Goal: Transaction & Acquisition: Purchase product/service

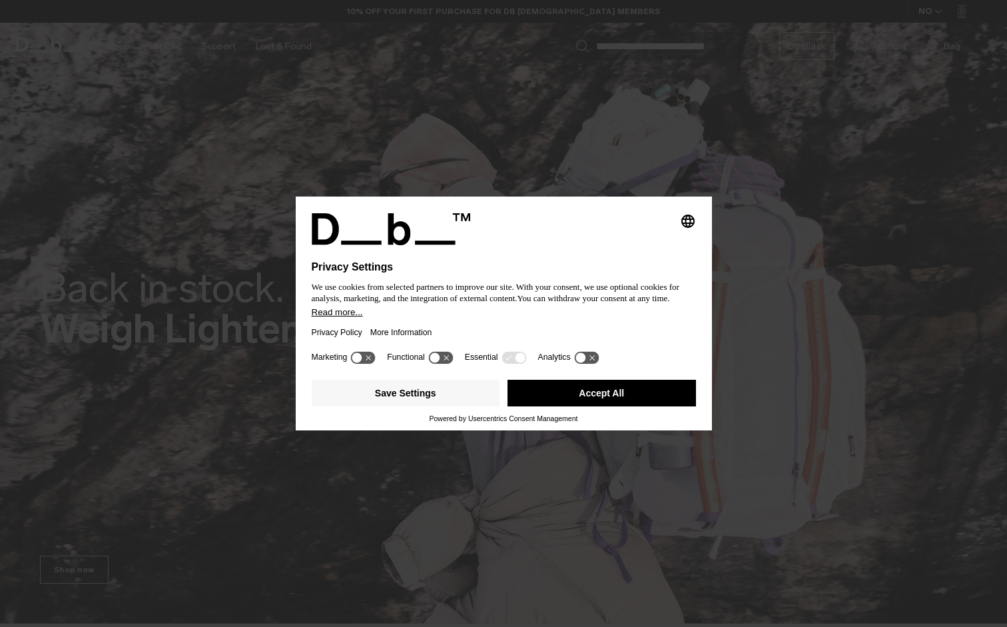
click at [507, 357] on icon at bounding box center [514, 357] width 25 height 13
click at [395, 389] on button "Save Settings" at bounding box center [406, 393] width 188 height 27
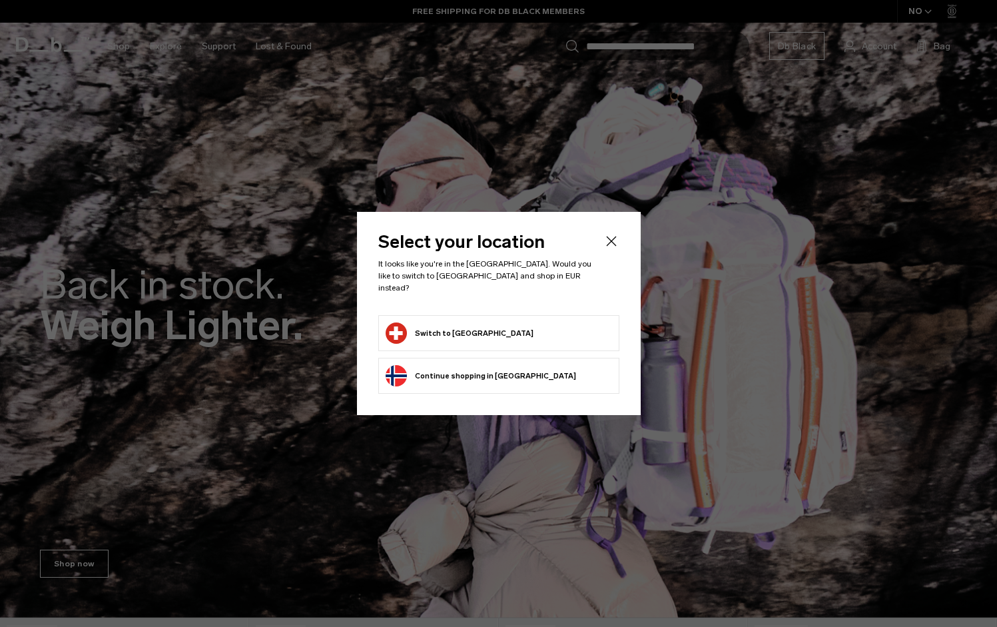
click at [474, 326] on button "Switch to Switzerland" at bounding box center [460, 332] width 148 height 21
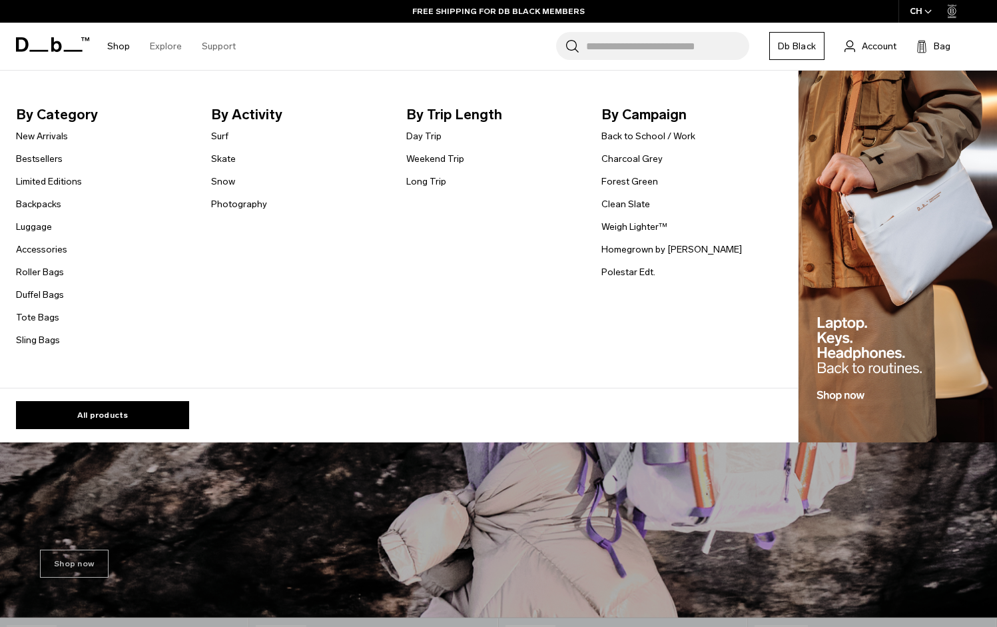
click at [119, 52] on link "Shop" at bounding box center [118, 46] width 23 height 47
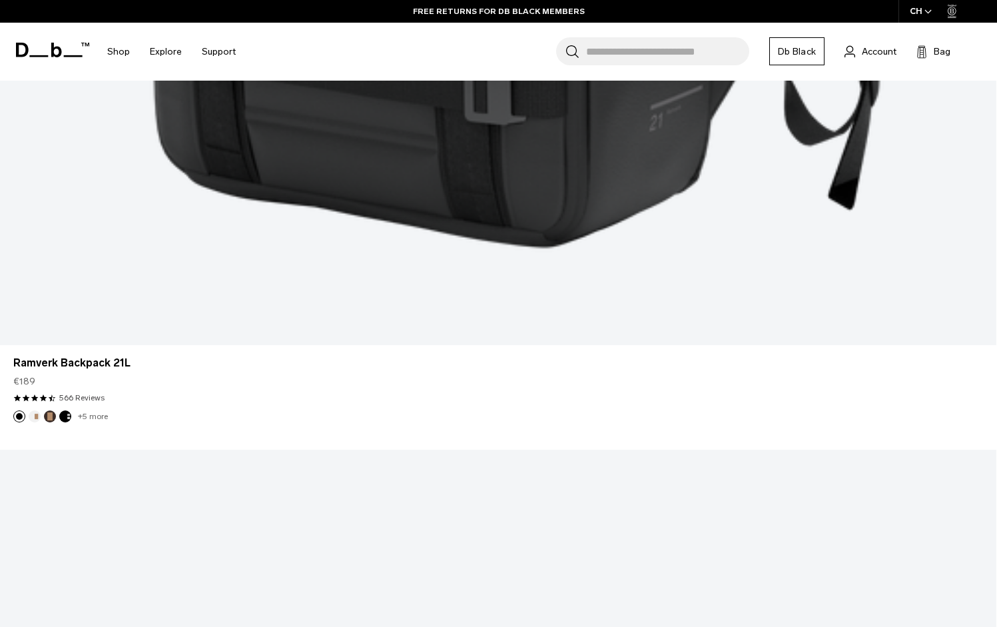
scroll to position [3530, 0]
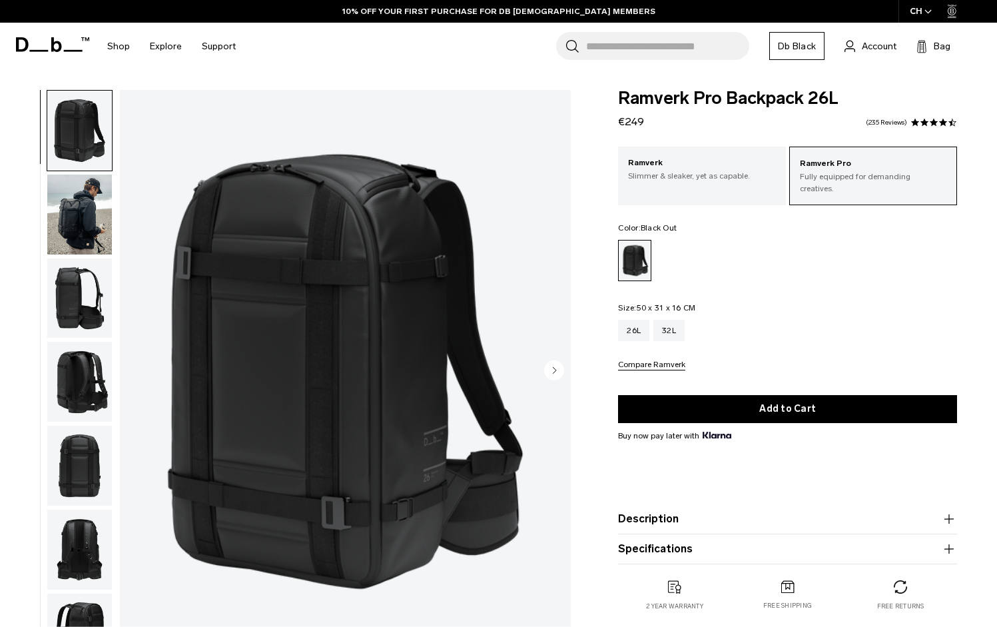
click at [75, 292] on img "button" at bounding box center [79, 298] width 65 height 80
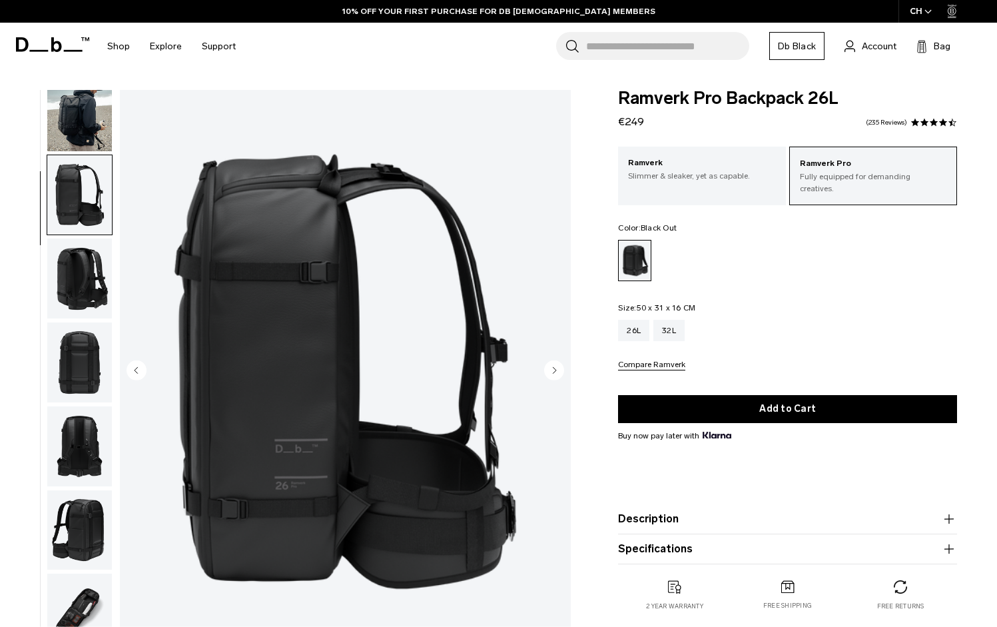
scroll to position [168, 0]
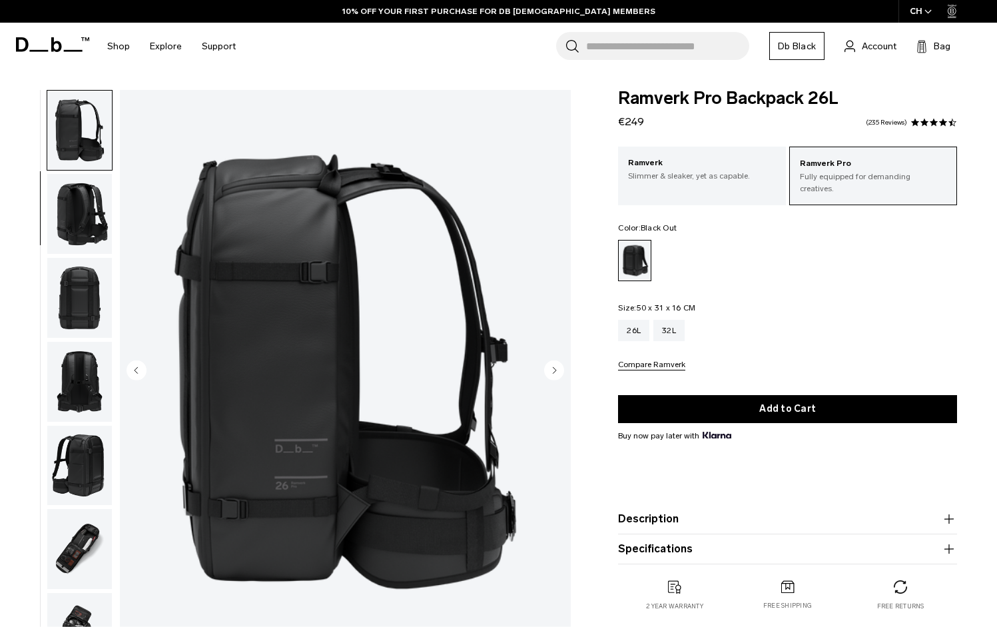
click at [90, 318] on img "button" at bounding box center [79, 298] width 65 height 80
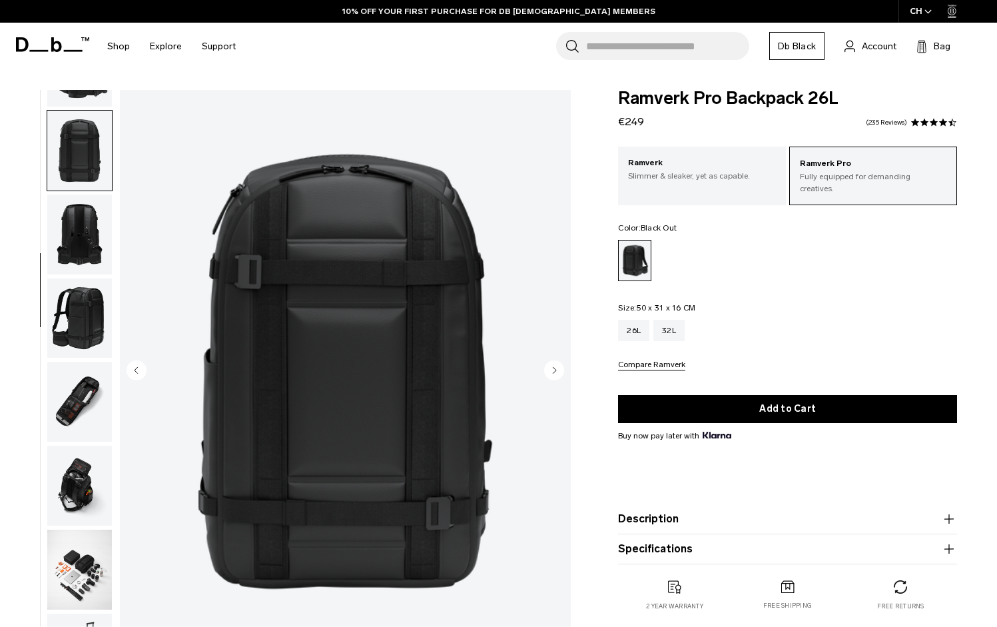
scroll to position [335, 0]
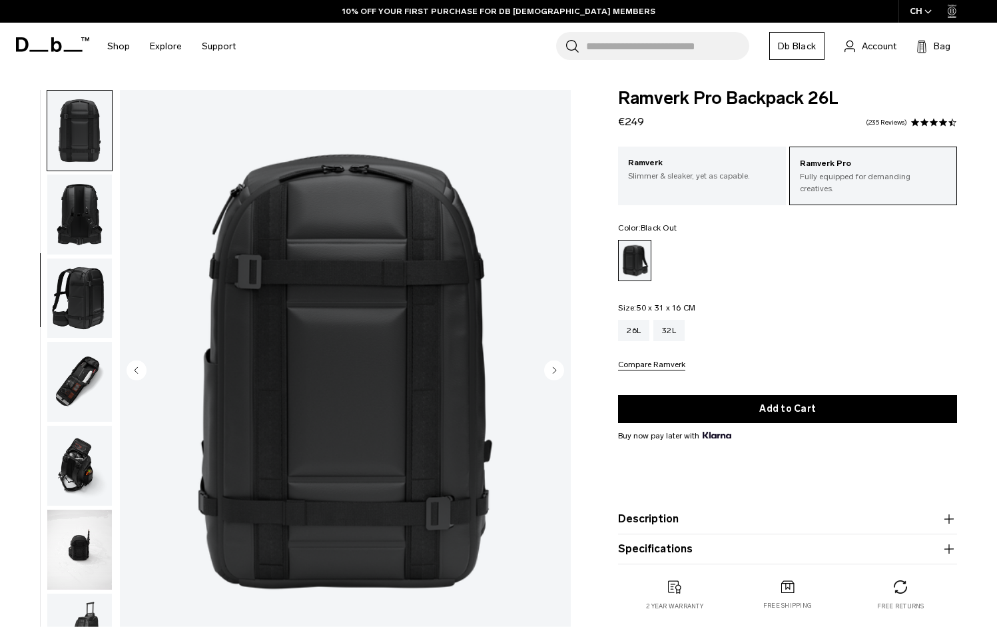
click at [81, 371] on img "button" at bounding box center [79, 382] width 65 height 80
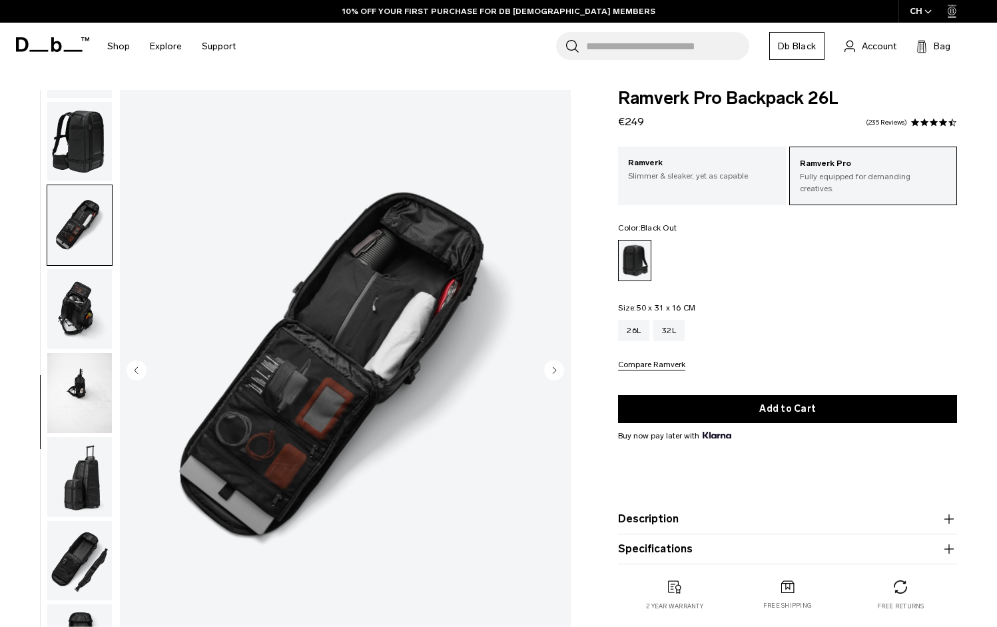
scroll to position [523, 0]
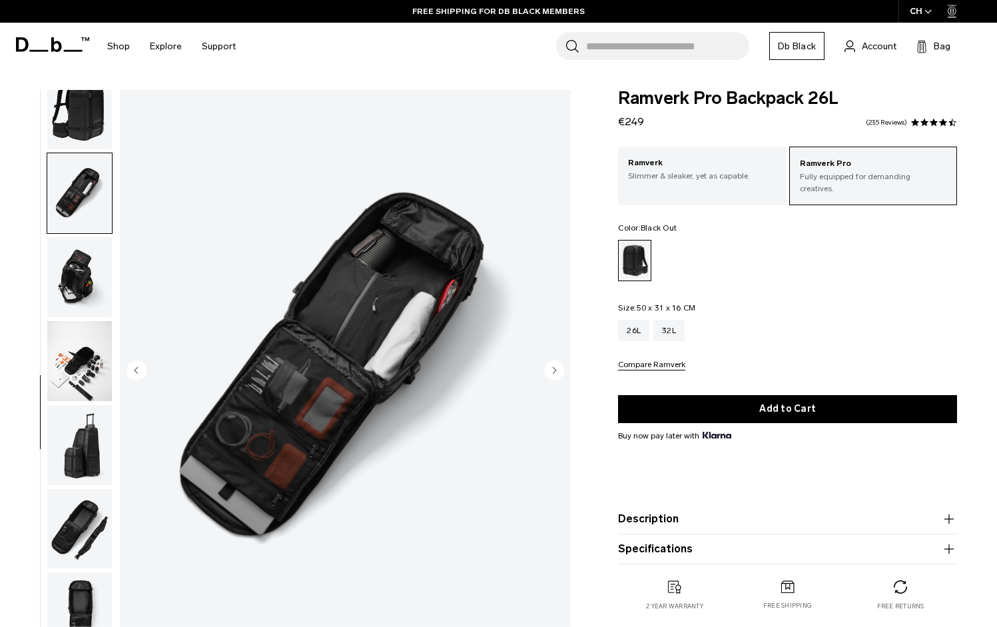
click at [73, 446] on img "button" at bounding box center [79, 445] width 65 height 80
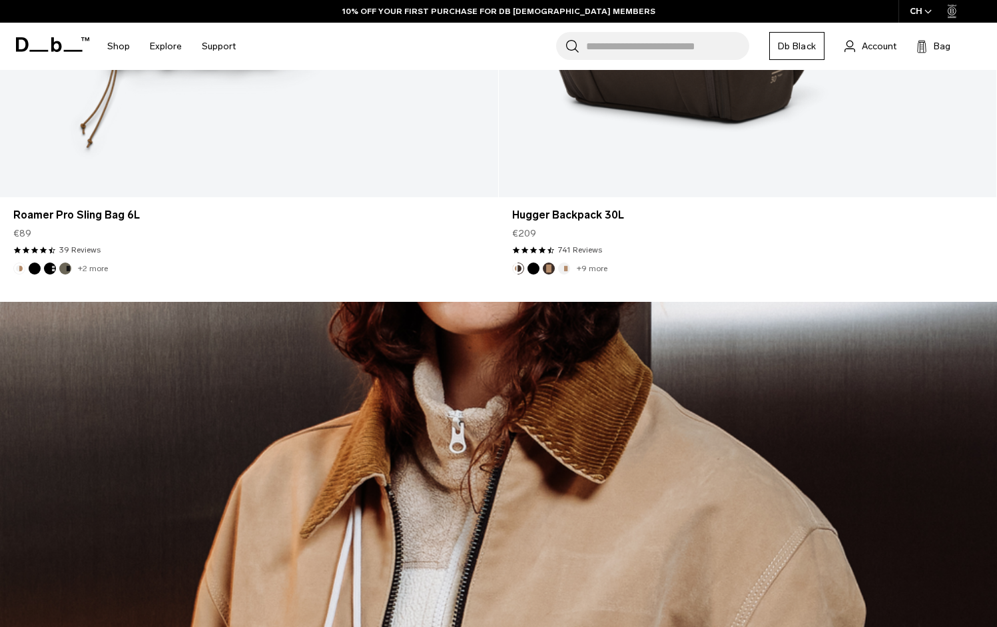
scroll to position [4663, 0]
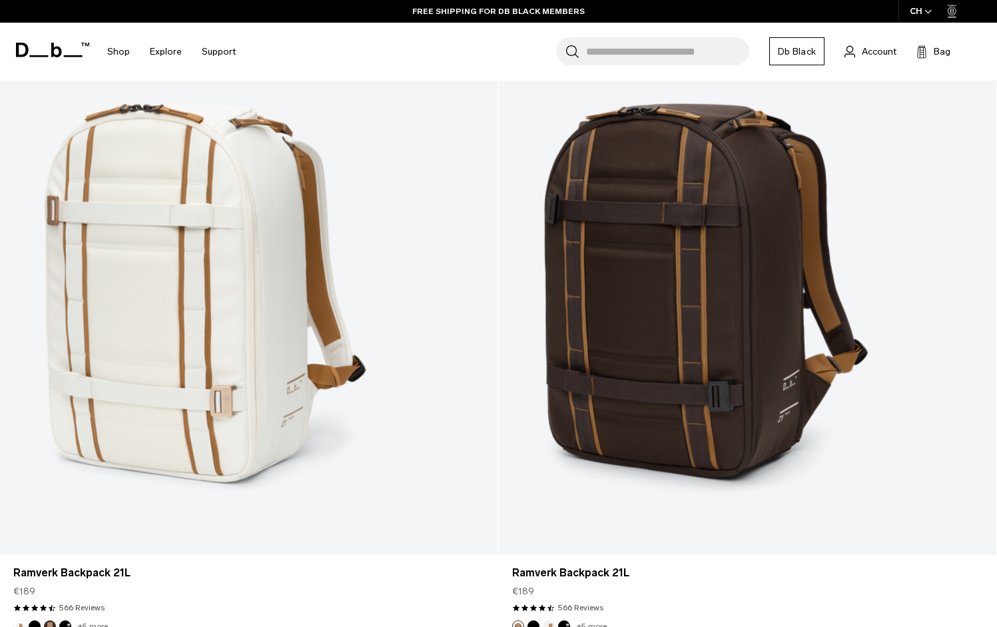
scroll to position [7012, 0]
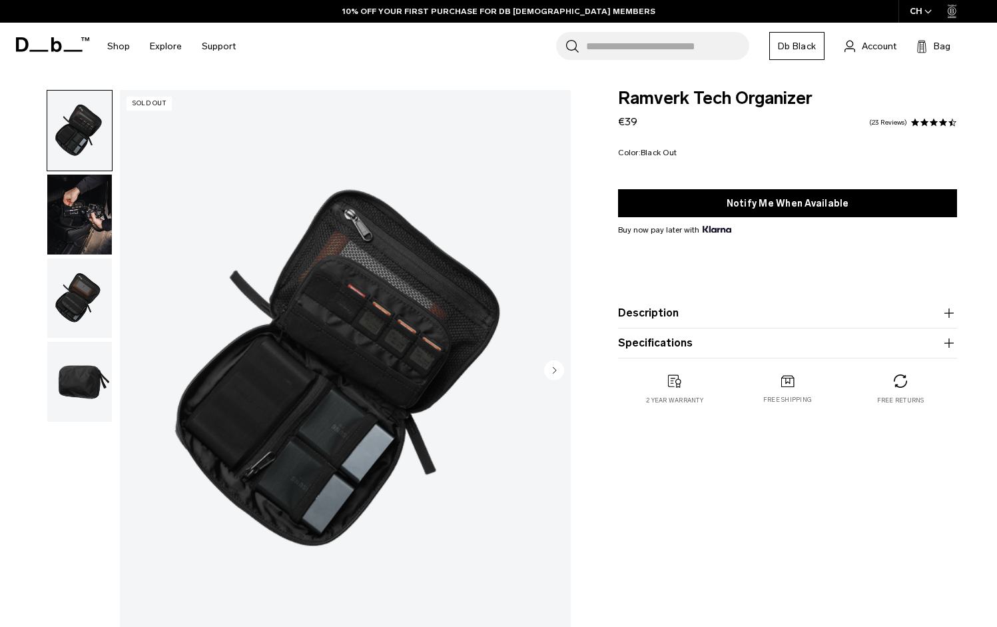
click at [63, 292] on img "button" at bounding box center [79, 298] width 65 height 80
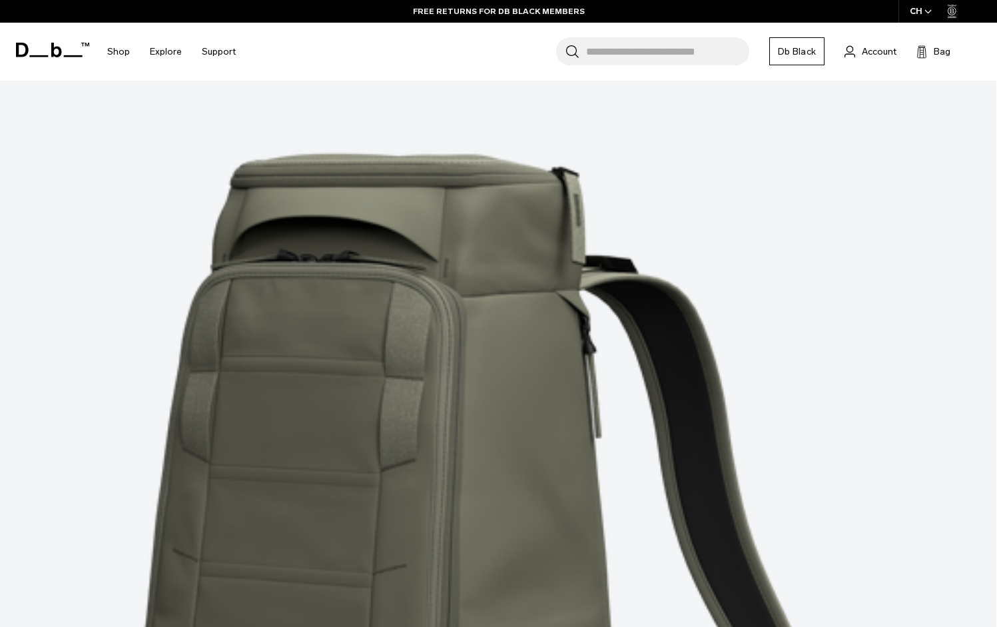
scroll to position [4063, 0]
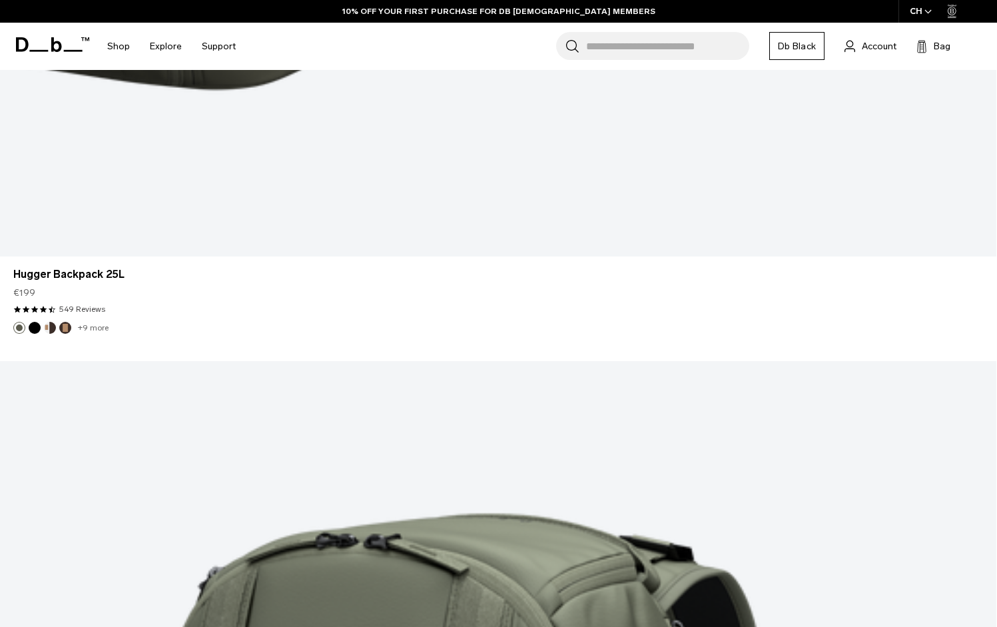
scroll to position [6065, 0]
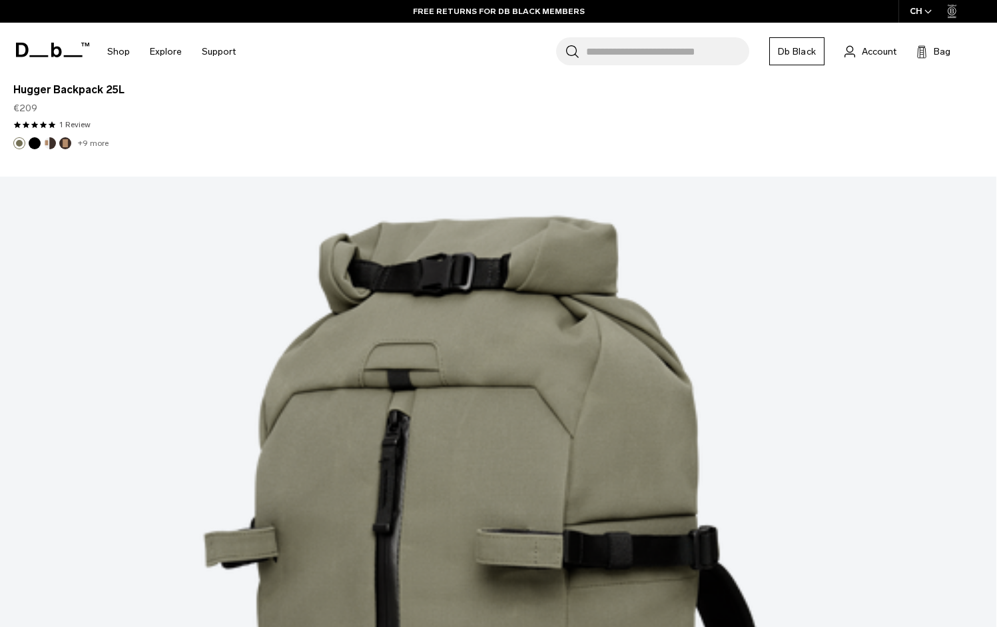
scroll to position [3887, 0]
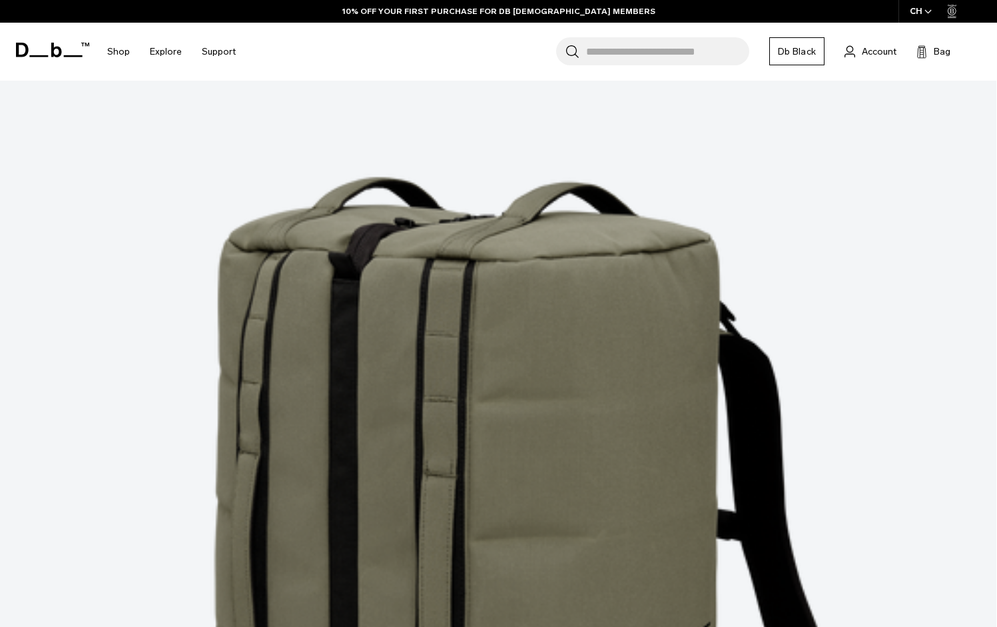
scroll to position [7598, 0]
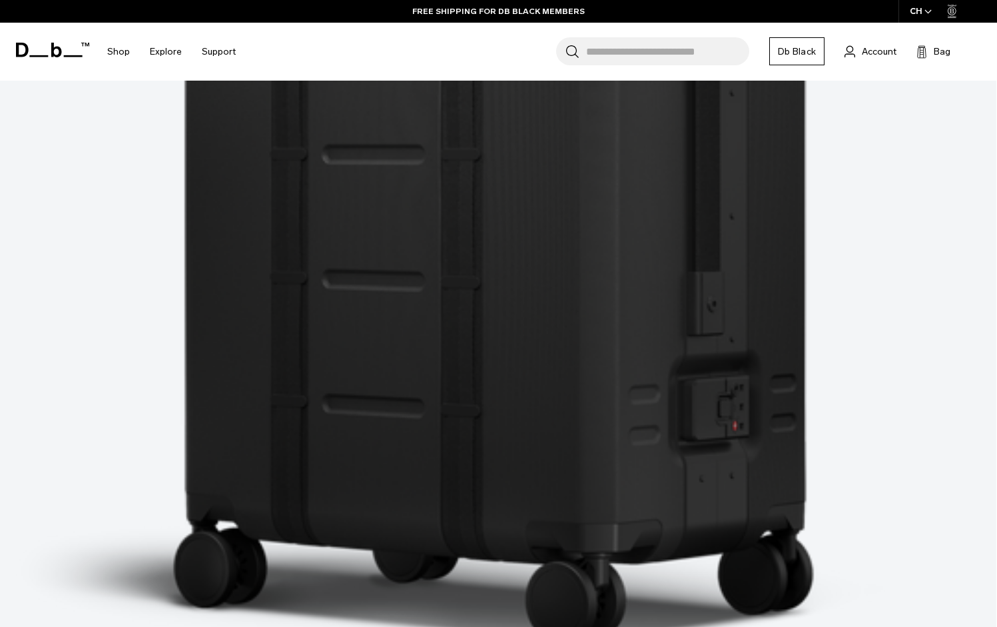
scroll to position [11595, 0]
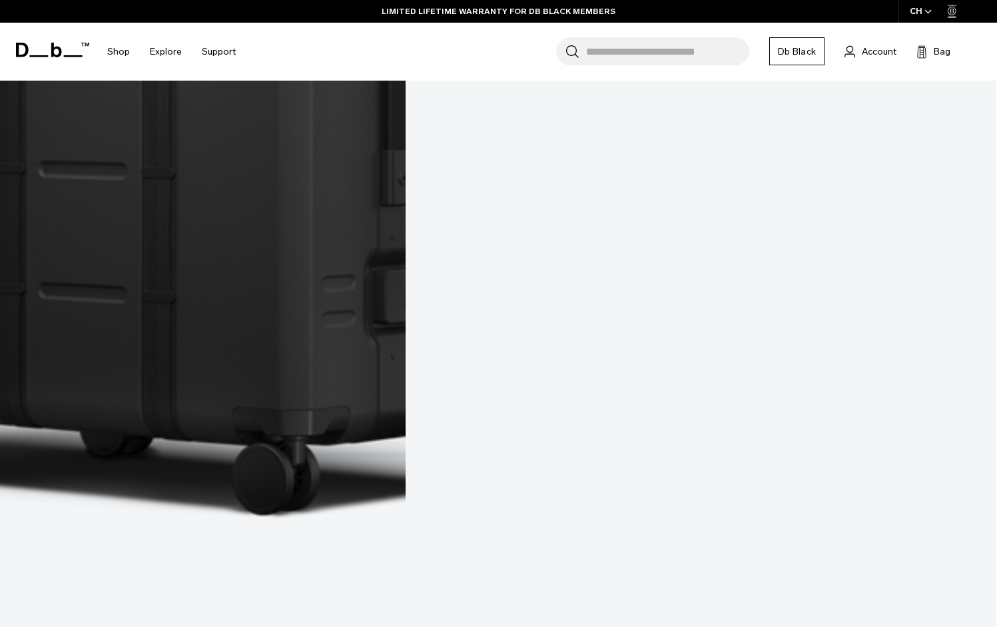
scroll to position [15458, 0]
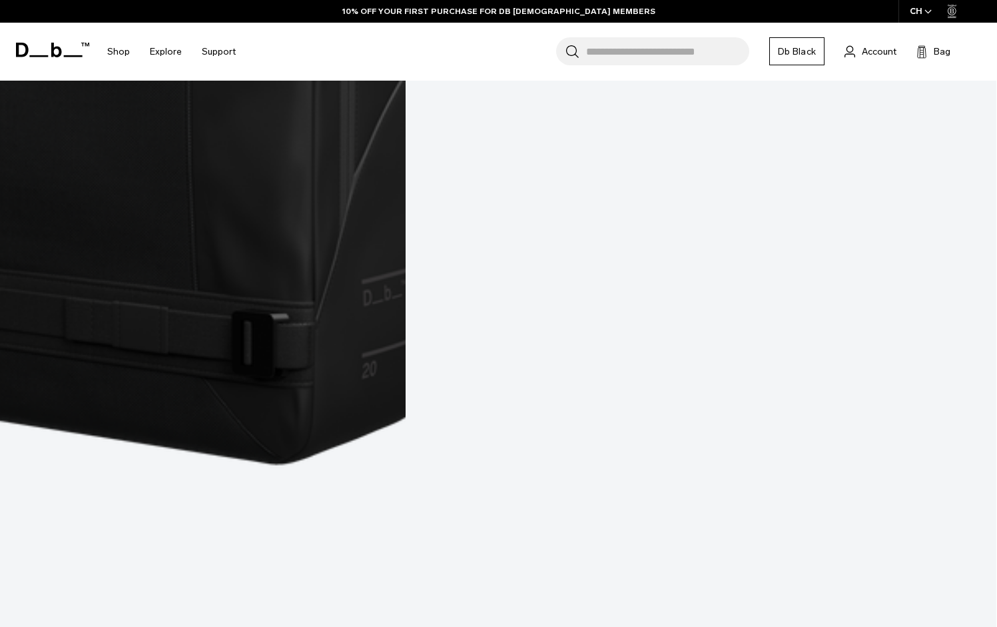
scroll to position [19078, 0]
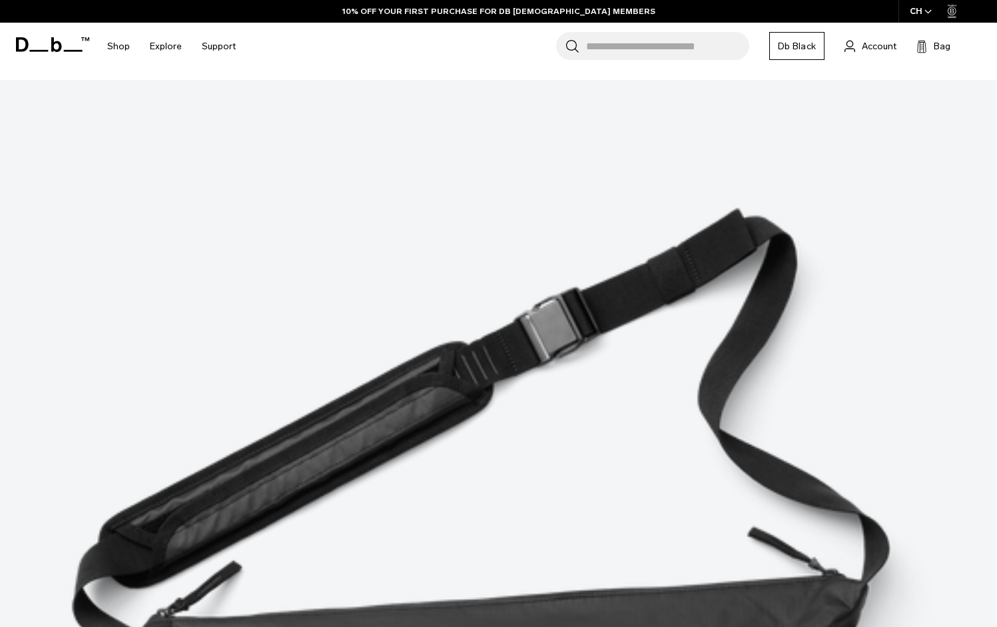
scroll to position [20668, 0]
